Goal: Find specific page/section: Find specific page/section

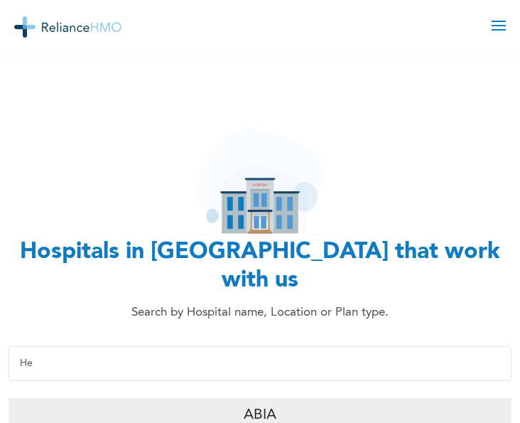
type input "H"
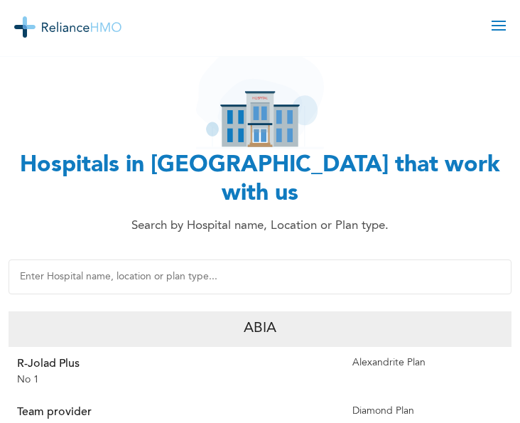
click at [520, 336] on html "Our Health Plans For You and Your Family For Your Parents For Business Support …" at bounding box center [260, 124] width 520 height 423
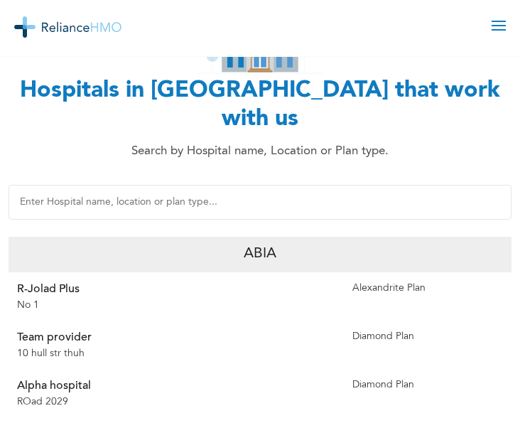
scroll to position [114, 0]
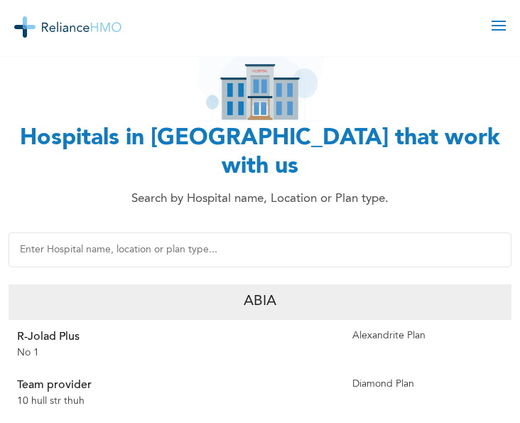
click at [272, 290] on p "Abia" at bounding box center [260, 301] width 33 height 23
click at [330, 284] on div "Abia" at bounding box center [260, 302] width 503 height 36
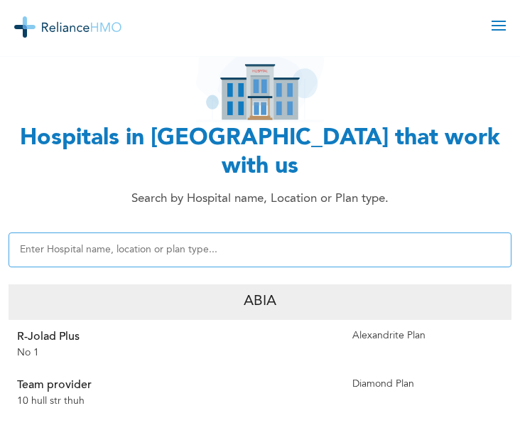
click at [121, 232] on input "text" at bounding box center [260, 249] width 503 height 35
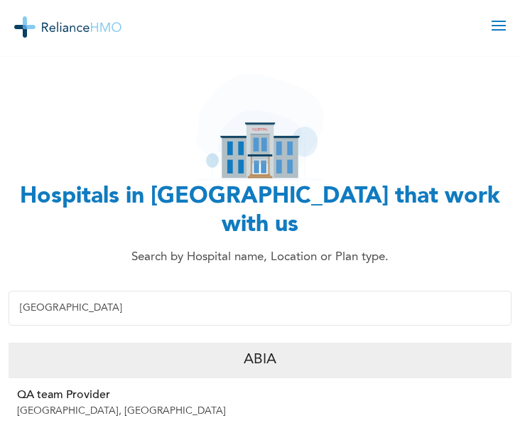
scroll to position [0, 0]
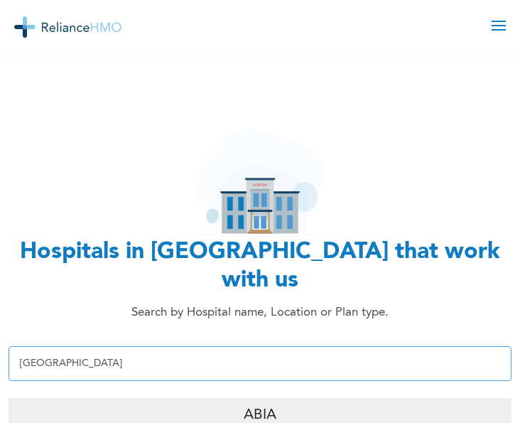
click at [55, 346] on input "[GEOGRAPHIC_DATA]" at bounding box center [260, 363] width 503 height 35
type input "L"
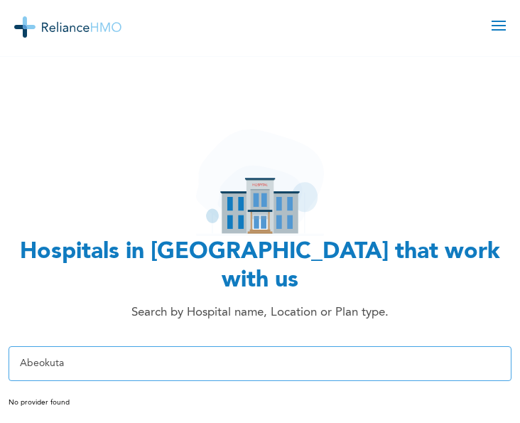
type input "Abeokuta"
click at [75, 346] on input "Abeokuta" at bounding box center [260, 363] width 503 height 35
